Goal: Transaction & Acquisition: Purchase product/service

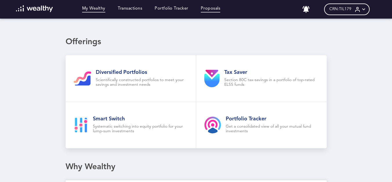
click at [214, 8] on link "Proposals" at bounding box center [211, 9] width 20 height 6
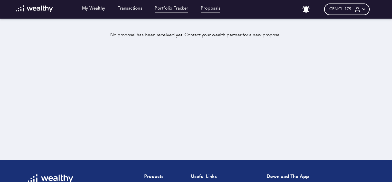
click at [181, 7] on link "Portfolio Tracker" at bounding box center [172, 9] width 34 height 6
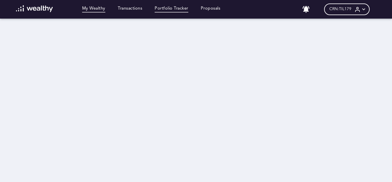
click at [90, 9] on link "My Wealthy" at bounding box center [93, 9] width 23 height 6
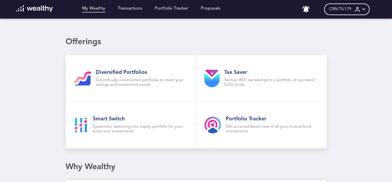
click at [39, 9] on img at bounding box center [34, 8] width 37 height 7
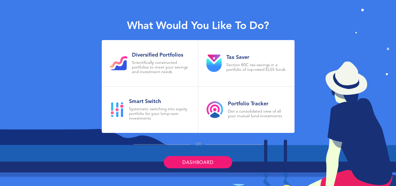
click at [204, 160] on link "Dashboard" at bounding box center [198, 162] width 68 height 12
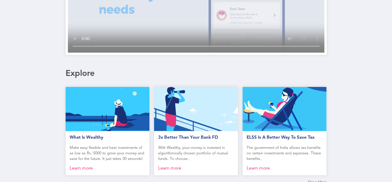
scroll to position [271, 0]
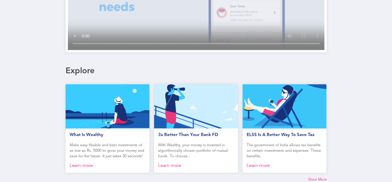
click at [319, 179] on span "Show More" at bounding box center [317, 179] width 19 height 5
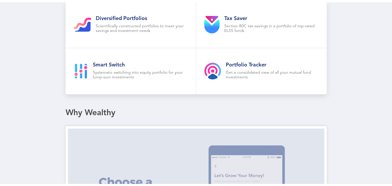
scroll to position [0, 0]
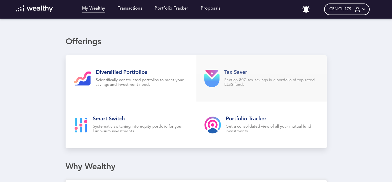
click at [241, 80] on p "Section 80C tax-savings in a portfolio of top-rated ELSS funds" at bounding box center [271, 82] width 94 height 9
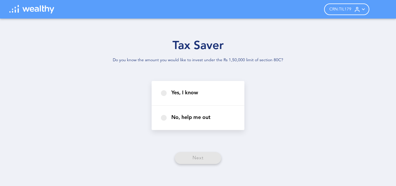
click at [351, 9] on span "CRN: TIL179" at bounding box center [340, 9] width 22 height 5
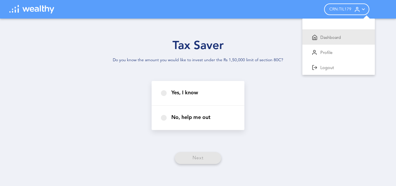
click at [329, 39] on p "Dashboard" at bounding box center [330, 37] width 21 height 5
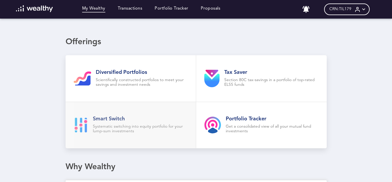
click at [120, 124] on p "Systematic switching into equity portfolio for your lump-sum investments" at bounding box center [140, 128] width 95 height 9
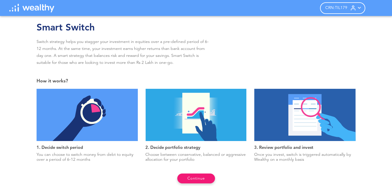
click at [204, 174] on button "Continue" at bounding box center [196, 178] width 38 height 10
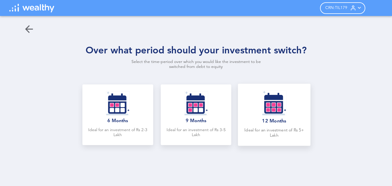
scroll to position [4, 0]
click at [278, 106] on img at bounding box center [274, 103] width 24 height 25
click at [278, 106] on div "Over what period should your investment switch? Select the time-period over whi…" at bounding box center [196, 101] width 392 height 170
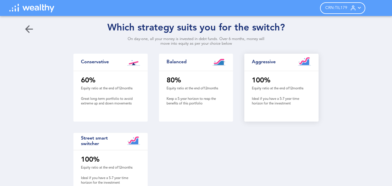
click at [270, 89] on div "100 % Equity ratio at the end of 12 months Ideal if you have a 5-7 year time ho…" at bounding box center [281, 94] width 74 height 47
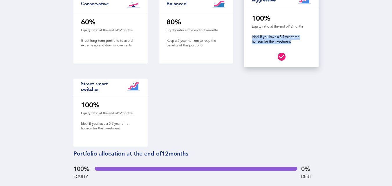
scroll to position [76, 0]
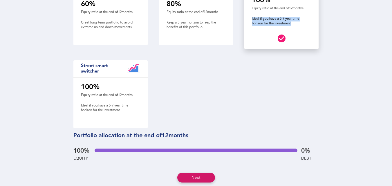
click at [192, 174] on button "Next" at bounding box center [196, 178] width 38 height 10
click at [192, 174] on div "CRN: TIL179 Dashboard Profile Logout Back Which strategy suits you for the swit…" at bounding box center [196, 93] width 392 height 186
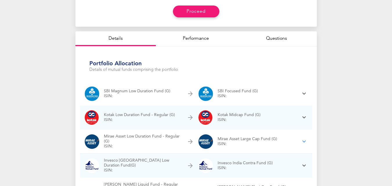
scroll to position [134, 0]
